Goal: Task Accomplishment & Management: Use online tool/utility

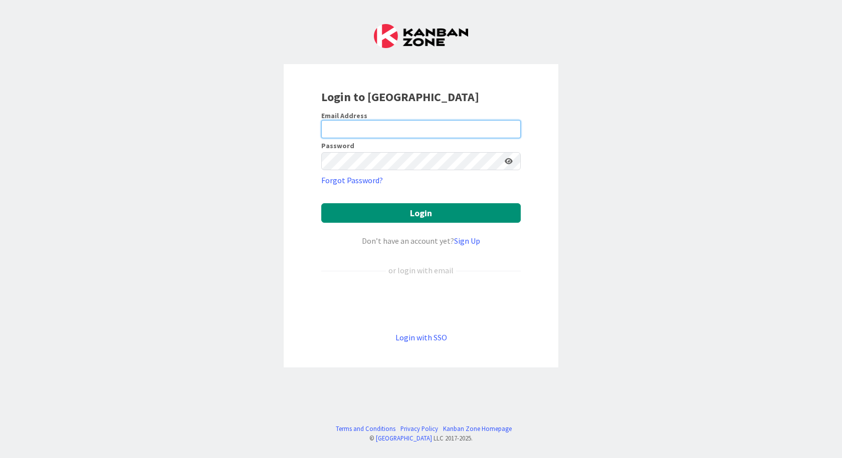
click at [329, 129] on input "email" at bounding box center [420, 129] width 199 height 18
type input "[EMAIL_ADDRESS][DOMAIN_NAME]"
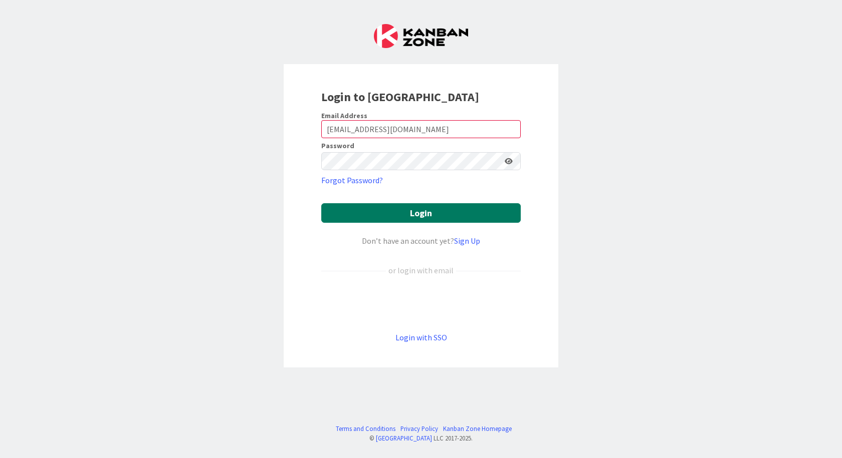
click at [391, 206] on button "Login" at bounding box center [420, 213] width 199 height 20
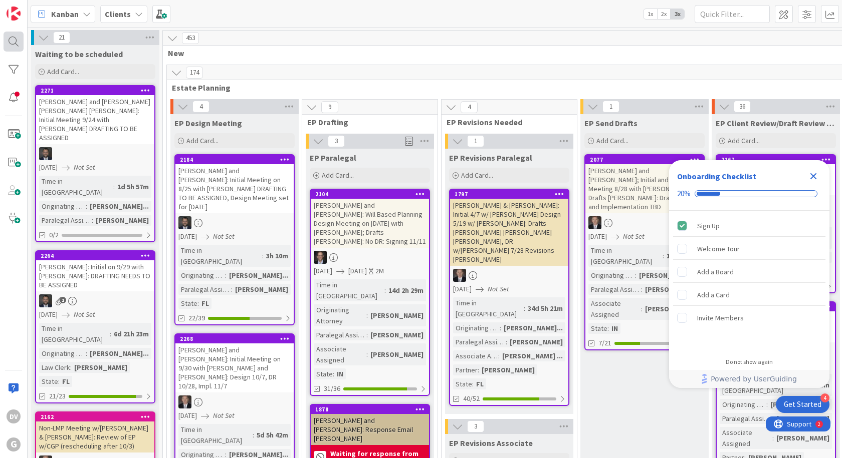
click at [8, 38] on div at bounding box center [14, 42] width 20 height 20
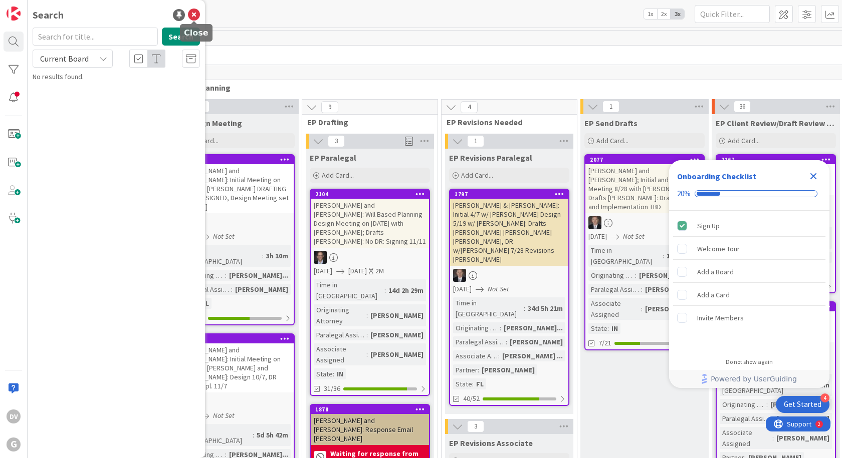
click at [94, 32] on input "text" at bounding box center [95, 37] width 125 height 18
click at [94, 34] on input "text" at bounding box center [95, 37] width 125 height 18
type input "[PERSON_NAME]"
click at [183, 34] on button "Search" at bounding box center [181, 37] width 38 height 18
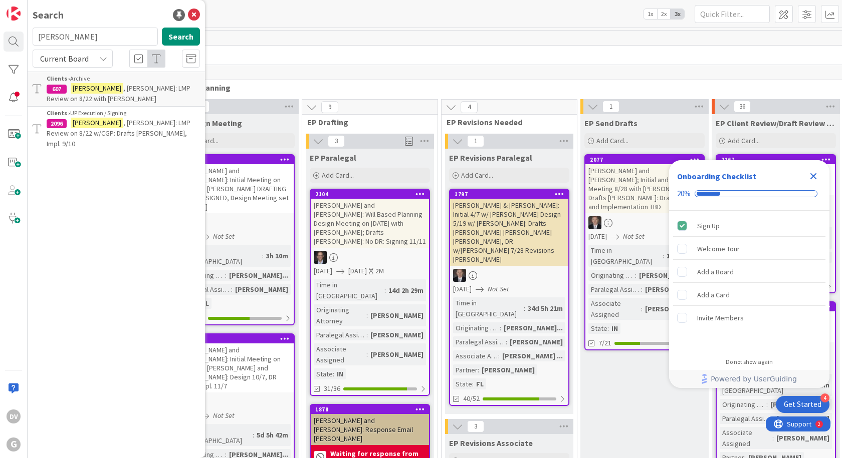
click at [126, 126] on span ", [PERSON_NAME]: LMP Review on 8/22 w/CGP: Drafts [PERSON_NAME], Impl. 9/10" at bounding box center [119, 133] width 144 height 30
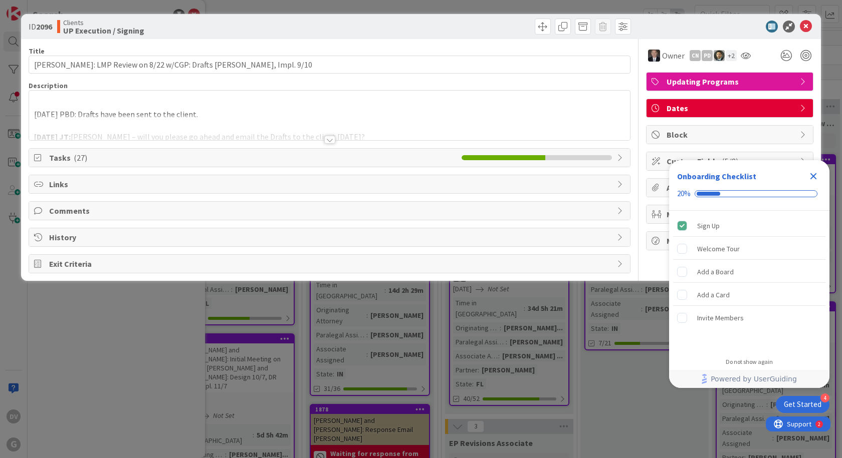
click at [125, 158] on span "Tasks ( 27 )" at bounding box center [252, 158] width 407 height 12
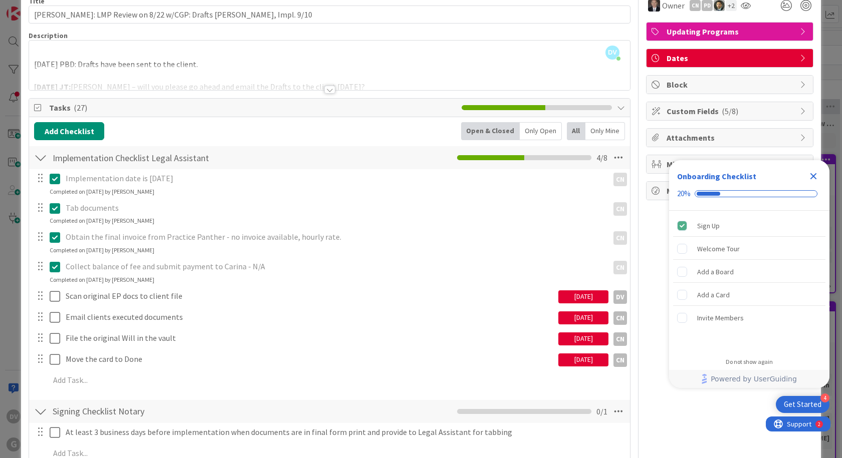
scroll to position [100, 0]
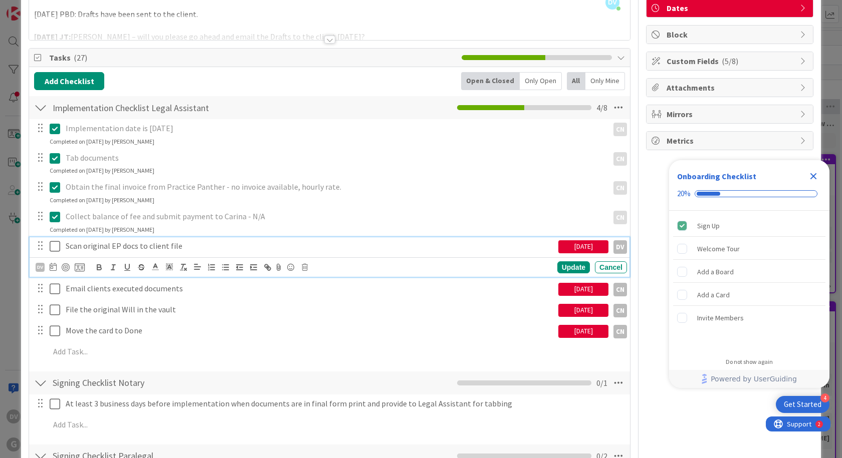
click at [57, 248] on icon at bounding box center [55, 247] width 11 height 12
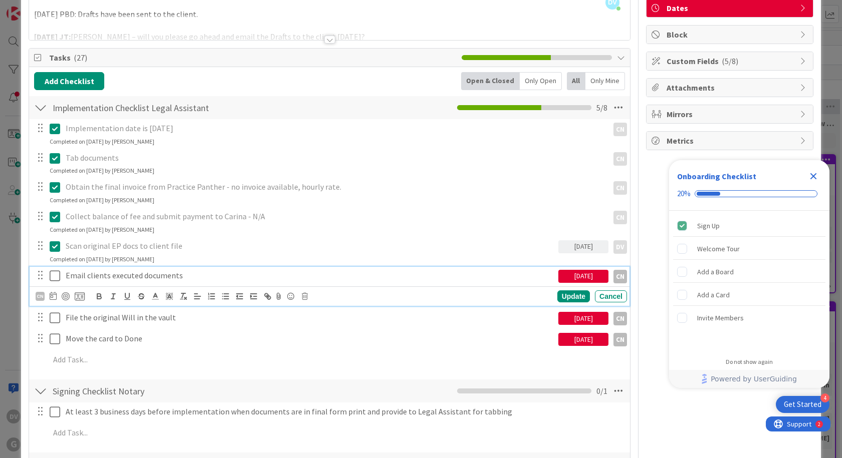
click at [56, 277] on icon at bounding box center [55, 276] width 11 height 12
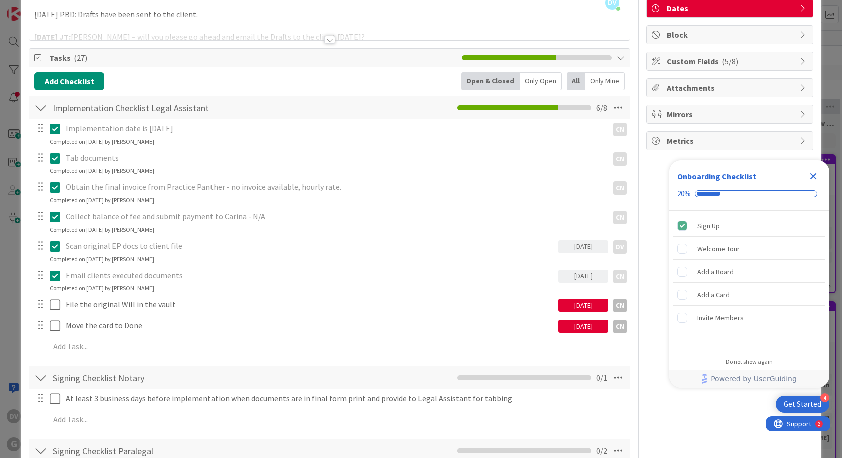
scroll to position [150, 0]
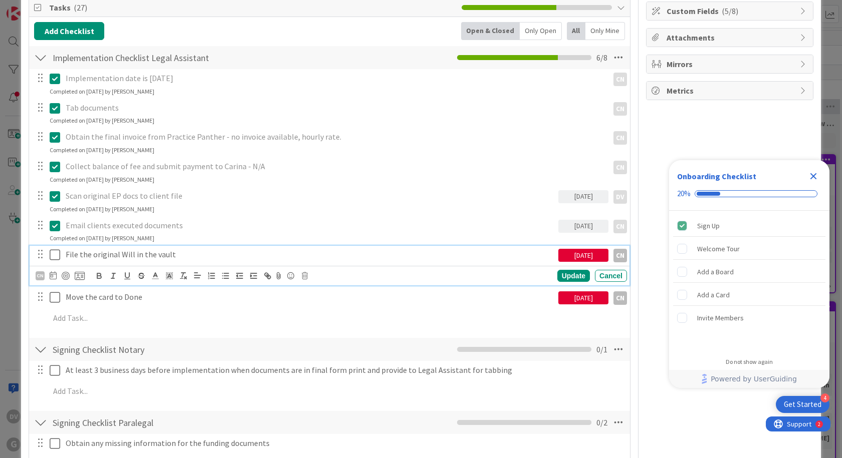
click at [53, 259] on icon at bounding box center [55, 255] width 11 height 12
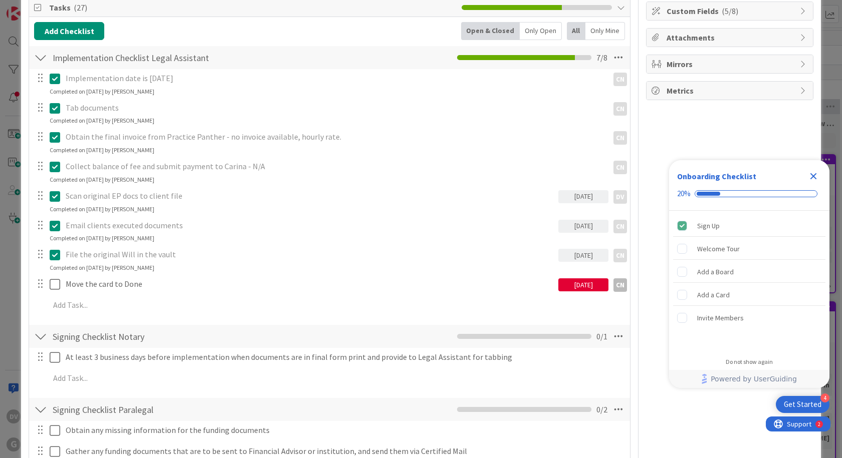
scroll to position [0, 0]
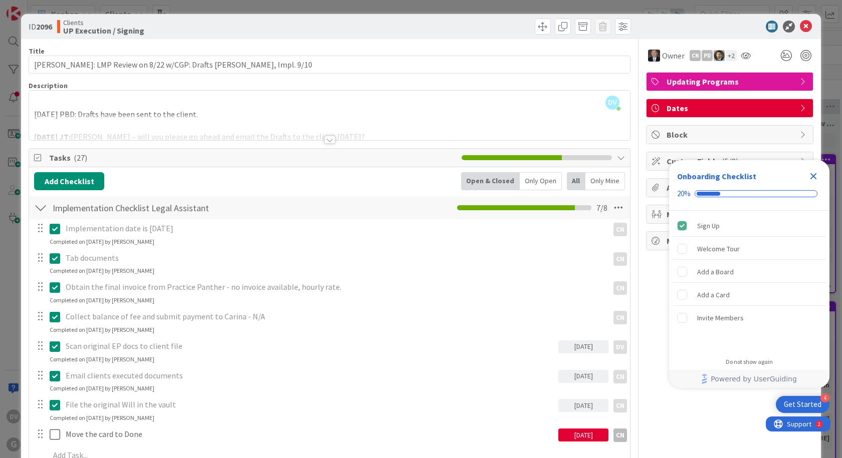
click at [809, 176] on icon "Close Checklist" at bounding box center [813, 176] width 12 height 12
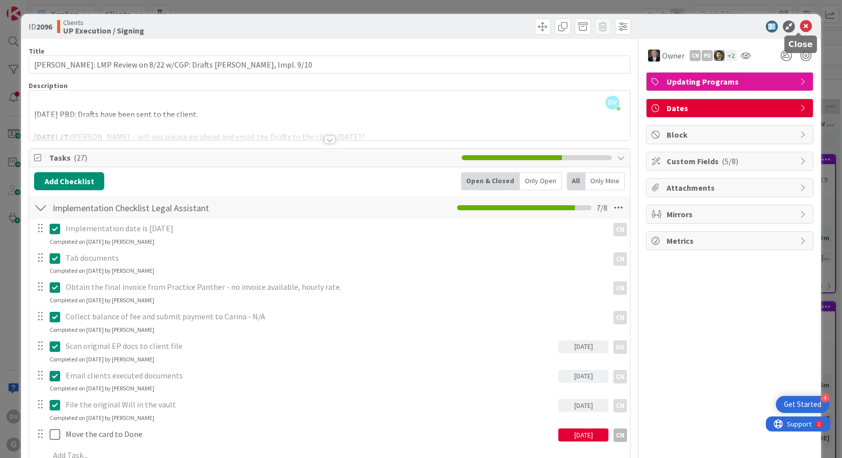
click at [800, 22] on icon at bounding box center [806, 27] width 12 height 12
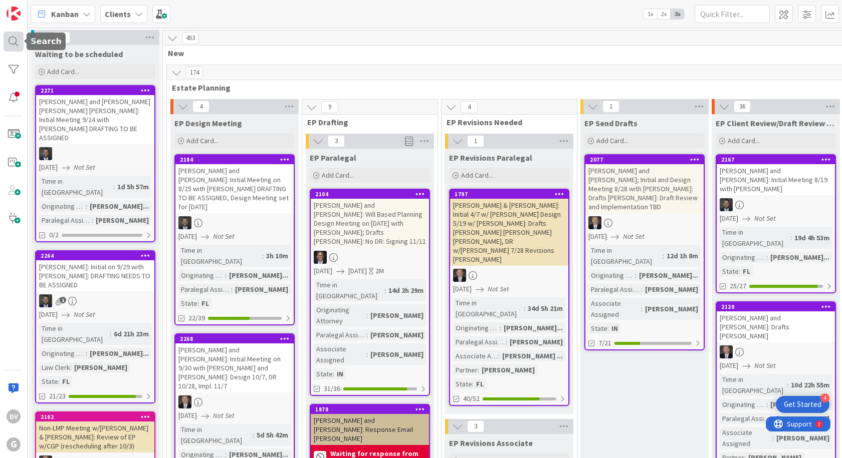
click at [8, 37] on div at bounding box center [14, 42] width 20 height 20
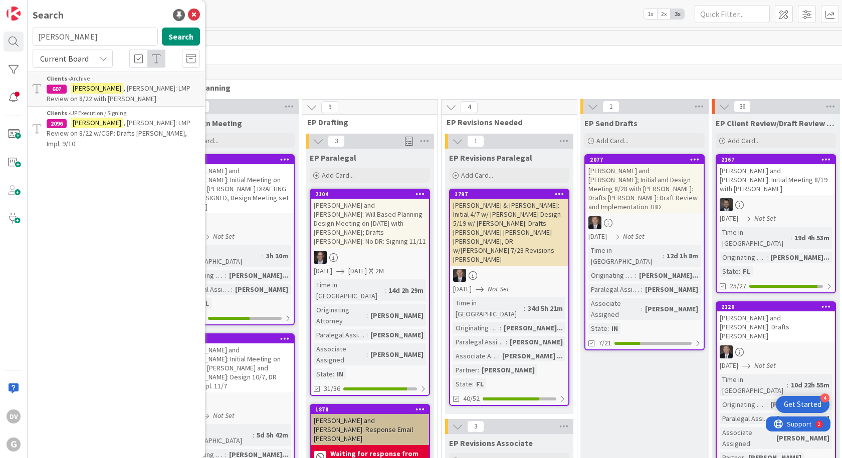
click at [118, 119] on span ", [PERSON_NAME]: LMP Review on 8/22 w/CGP: Drafts [PERSON_NAME], Impl. 9/10" at bounding box center [119, 133] width 144 height 30
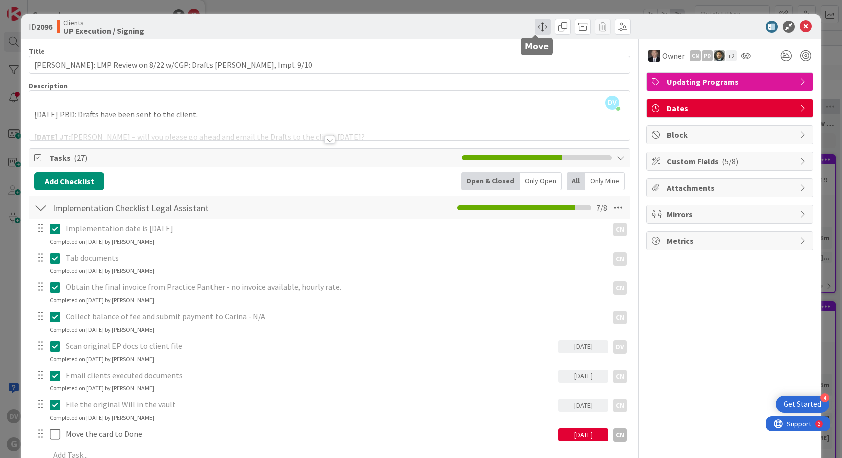
click at [535, 27] on span at bounding box center [543, 27] width 16 height 16
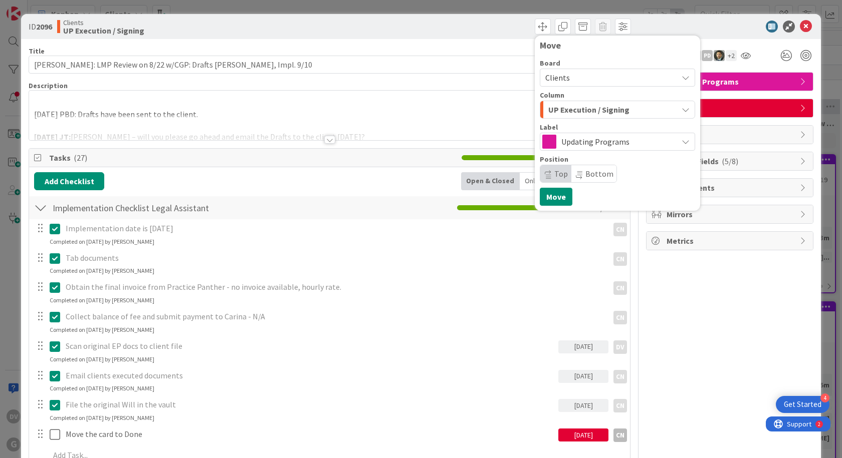
click at [618, 106] on span "UP Execution / Signing" at bounding box center [588, 109] width 81 height 13
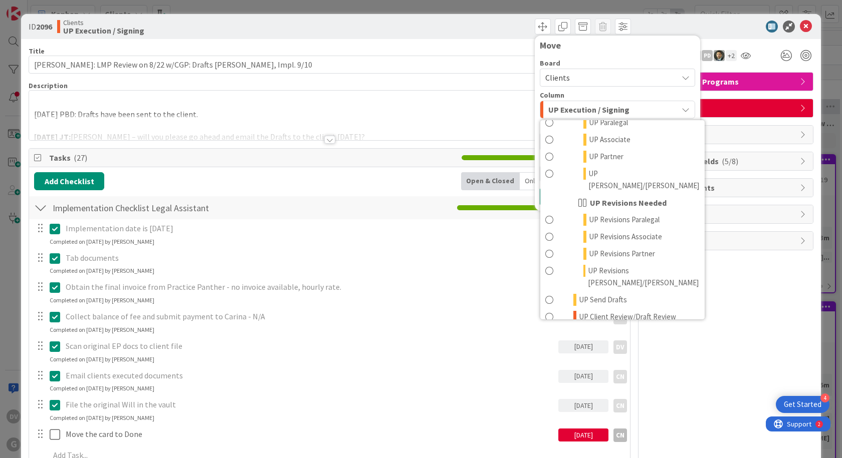
scroll to position [782, 0]
click at [612, 371] on link "UP Done" at bounding box center [622, 379] width 164 height 17
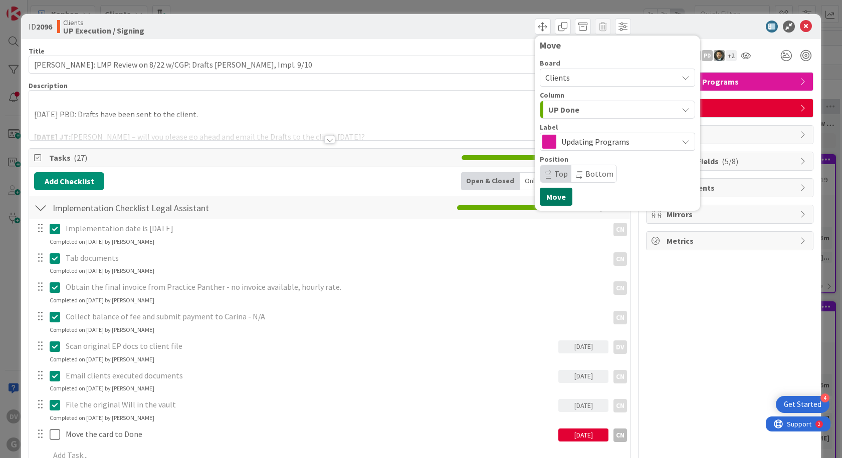
click at [548, 202] on button "Move" at bounding box center [556, 197] width 33 height 18
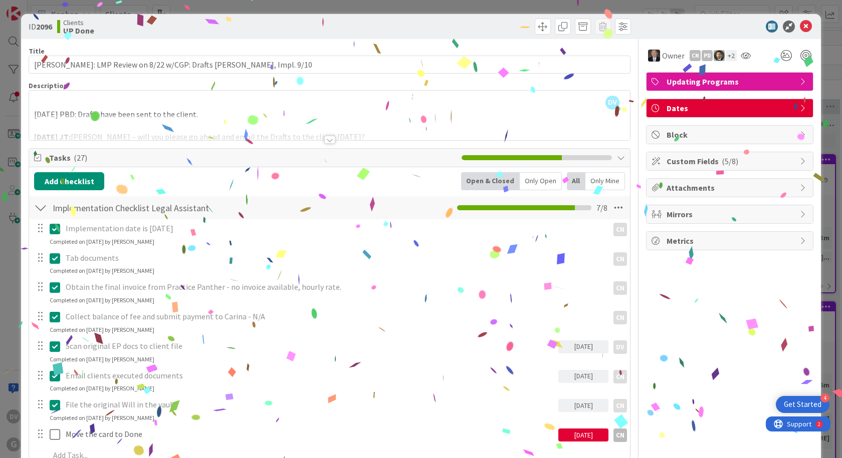
scroll to position [150, 0]
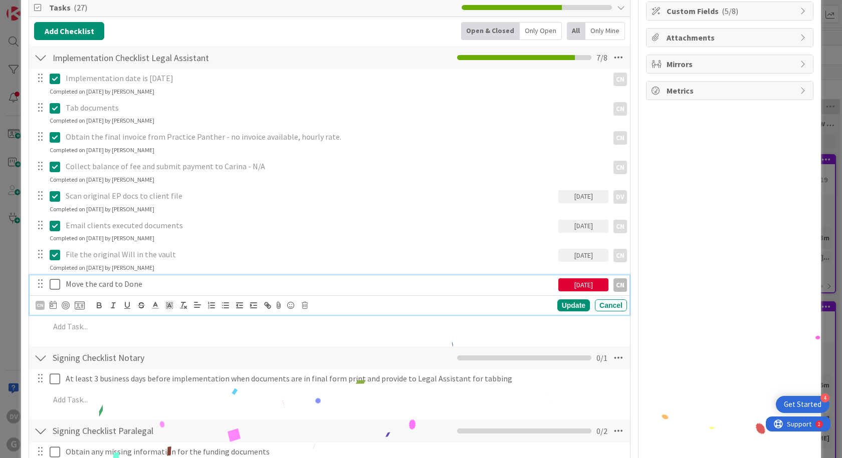
click at [57, 283] on icon at bounding box center [55, 285] width 11 height 12
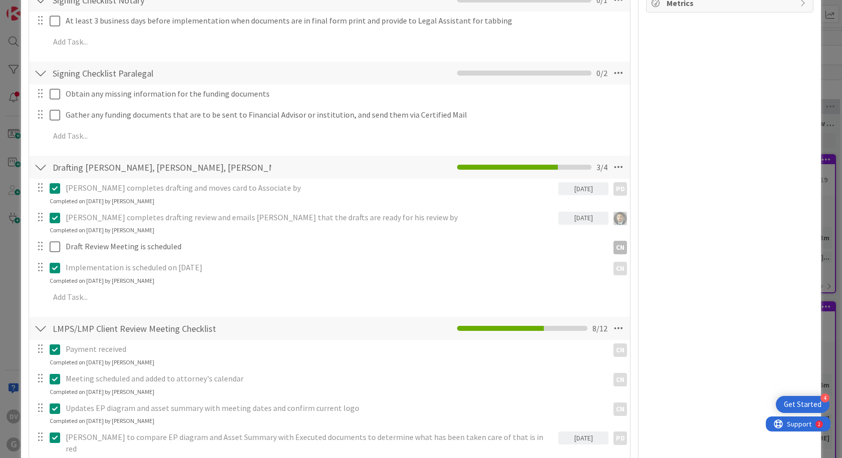
scroll to position [0, 0]
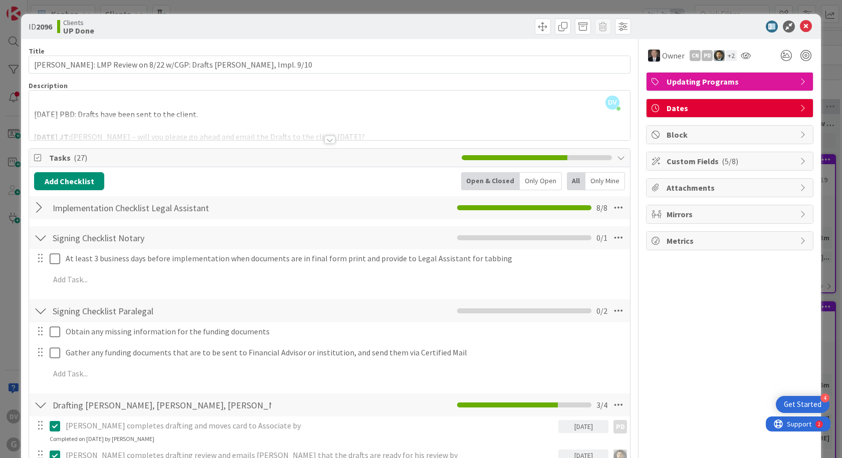
click at [324, 142] on div at bounding box center [329, 140] width 11 height 8
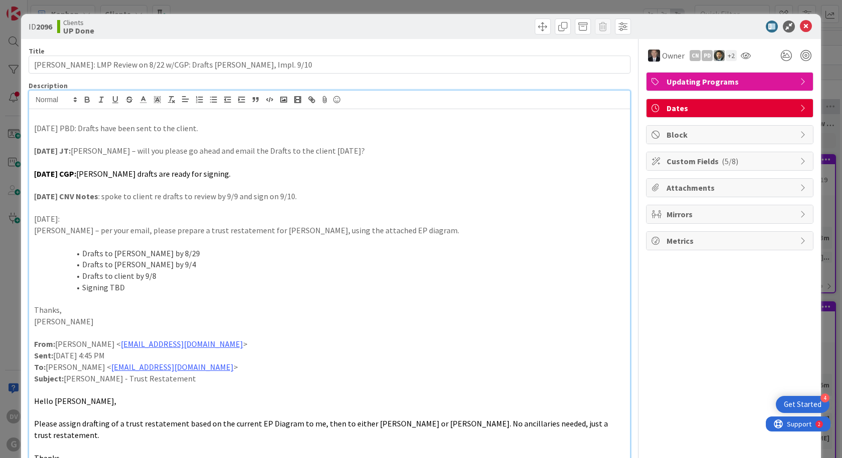
click at [87, 133] on p "[DATE] PBD: Drafts have been sent to the client." at bounding box center [329, 129] width 591 height 12
click at [173, 136] on p at bounding box center [329, 140] width 591 height 12
click at [38, 126] on p "[DATE] PBD: Drafts have been sent to the client." at bounding box center [329, 129] width 591 height 12
click at [35, 126] on p "[DATE] PBD: Drafts have been sent to the client." at bounding box center [329, 129] width 591 height 12
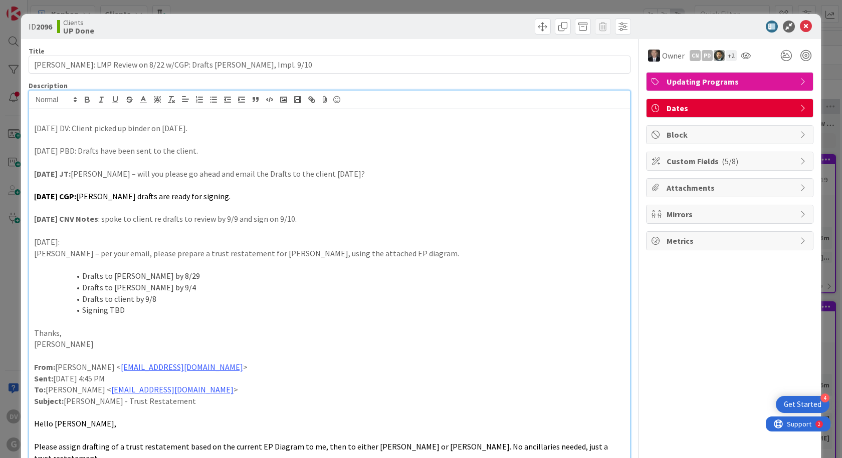
click at [37, 124] on p "[DATE] DV: Client picked up binder on [DATE]." at bounding box center [329, 129] width 591 height 12
drag, startPoint x: 35, startPoint y: 130, endPoint x: 82, endPoint y: 133, distance: 47.2
click at [82, 133] on p "[DATE] DV: Client picked up binder on [DATE]." at bounding box center [329, 129] width 591 height 12
drag, startPoint x: 75, startPoint y: 126, endPoint x: 88, endPoint y: 97, distance: 31.6
click at [89, 96] on icon "button" at bounding box center [87, 99] width 9 height 9
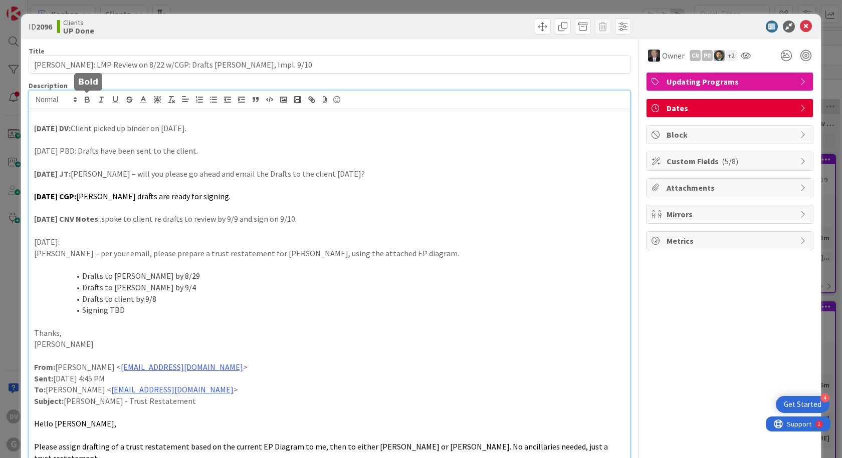
click at [87, 98] on icon "button" at bounding box center [87, 99] width 9 height 9
click at [220, 131] on p "[DATE] DV: Client picked up binder on [DATE]." at bounding box center [329, 129] width 591 height 12
click at [193, 181] on p at bounding box center [329, 185] width 591 height 12
click at [105, 165] on p at bounding box center [329, 163] width 591 height 12
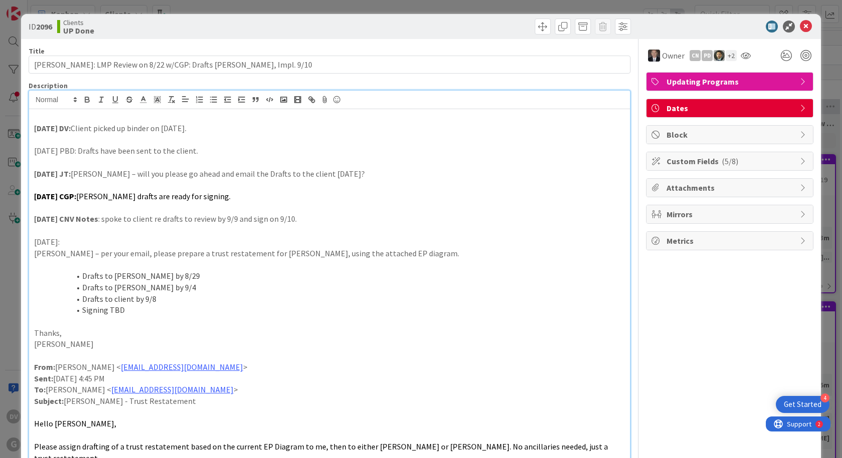
click at [118, 158] on p at bounding box center [329, 163] width 591 height 12
click at [800, 30] on icon at bounding box center [806, 27] width 12 height 12
